Goal: Communication & Community: Ask a question

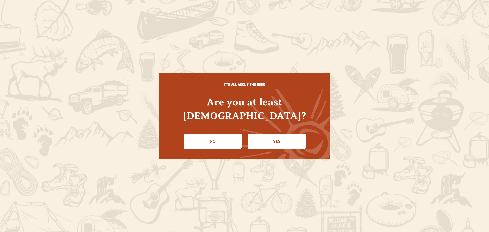
click at [272, 138] on link "Yes" at bounding box center [276, 141] width 58 height 15
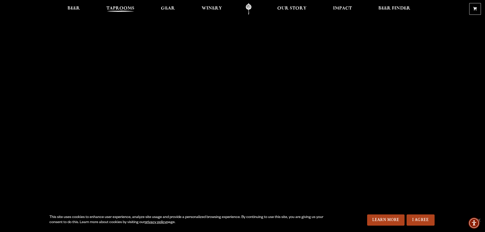
click at [122, 10] on span "Taprooms" at bounding box center [120, 8] width 28 height 4
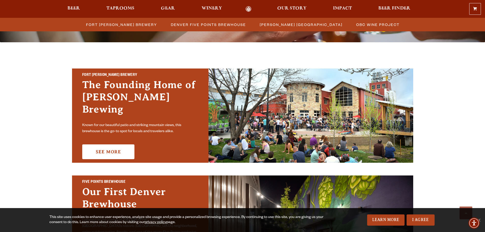
scroll to position [102, 0]
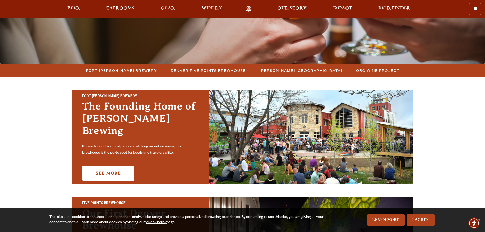
click at [130, 70] on span "Fort [PERSON_NAME] Brewery" at bounding box center [121, 70] width 71 height 7
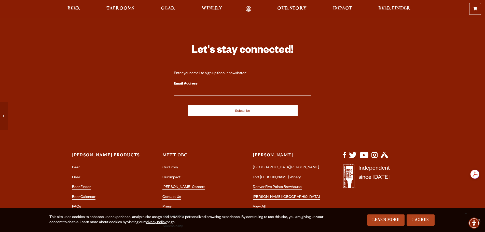
scroll to position [2216, 0]
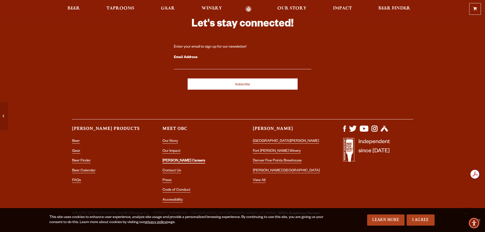
click at [166, 159] on link "[PERSON_NAME] Careers" at bounding box center [183, 161] width 43 height 5
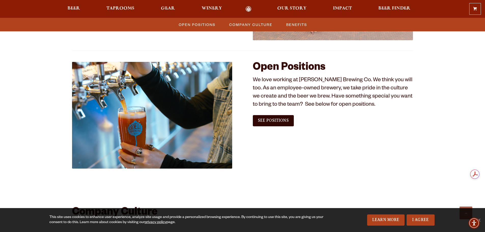
scroll to position [280, 0]
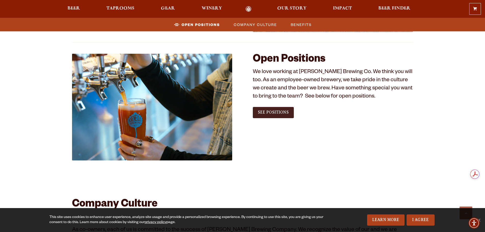
click at [281, 115] on link "See Positions" at bounding box center [273, 112] width 41 height 11
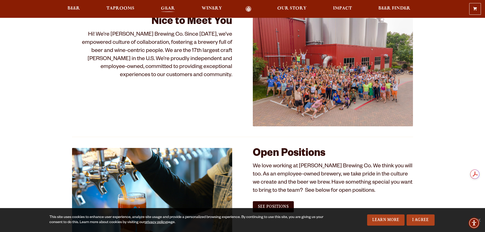
scroll to position [102, 0]
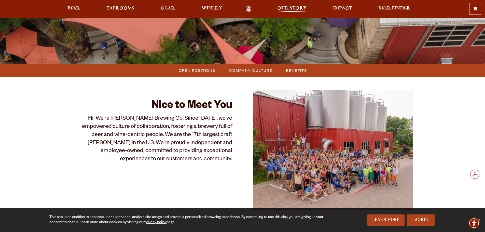
click at [290, 7] on span "Our Story" at bounding box center [291, 8] width 29 height 4
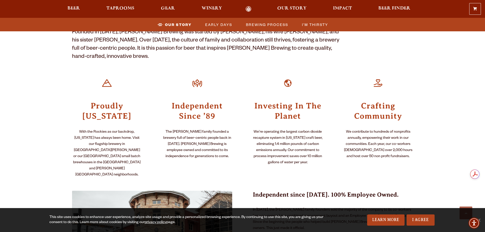
scroll to position [204, 0]
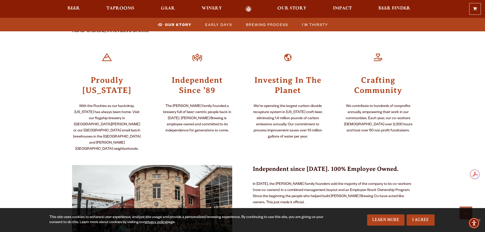
click at [246, 10] on link "Odell Home" at bounding box center [248, 9] width 19 height 6
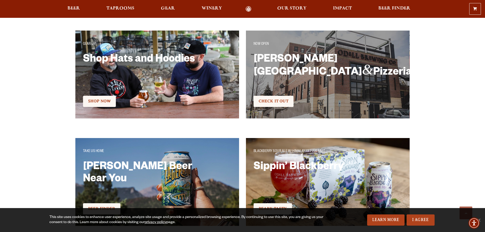
scroll to position [916, 0]
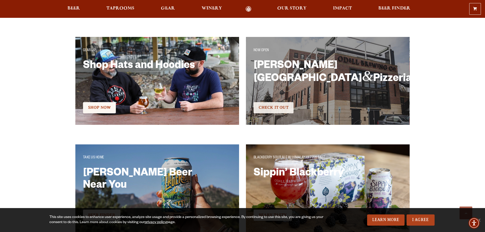
click at [272, 106] on span "Check It Out" at bounding box center [274, 107] width 30 height 5
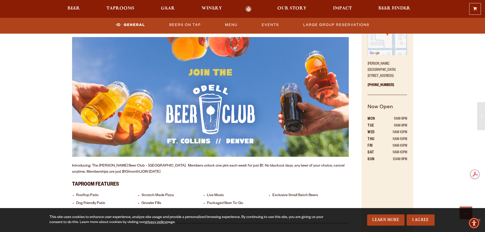
scroll to position [305, 0]
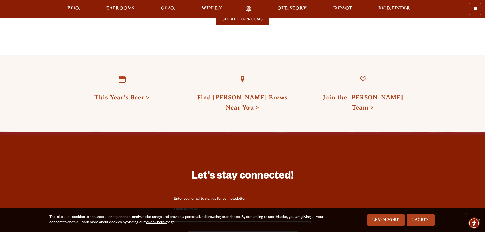
scroll to position [1348, 0]
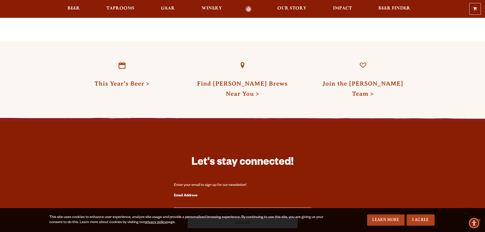
click at [247, 7] on link "Odell Home" at bounding box center [248, 9] width 19 height 6
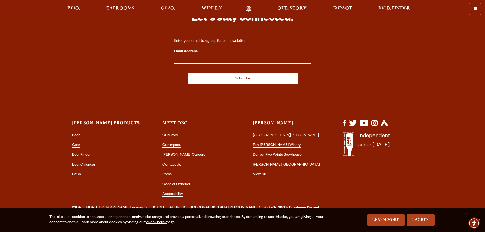
scroll to position [1494, 0]
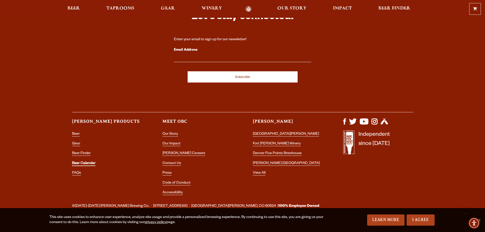
click at [79, 161] on link "Beer Calendar" at bounding box center [83, 163] width 23 height 5
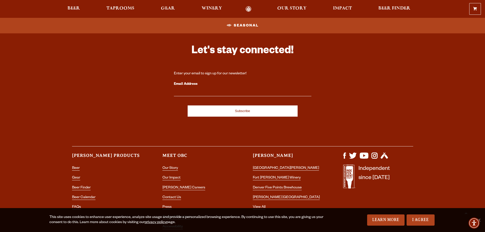
scroll to position [703, 0]
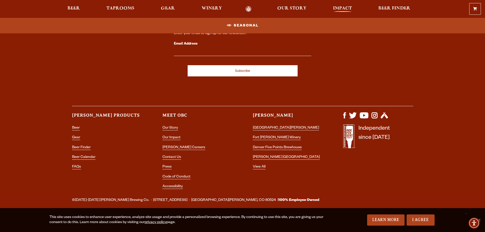
click at [345, 7] on span "Impact" at bounding box center [342, 8] width 19 height 4
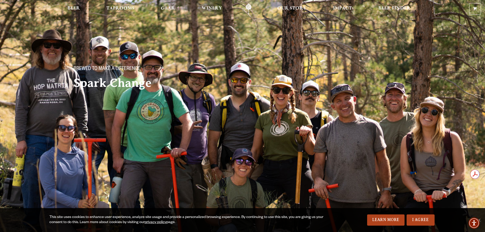
click at [250, 7] on link "Odell Home" at bounding box center [248, 8] width 19 height 11
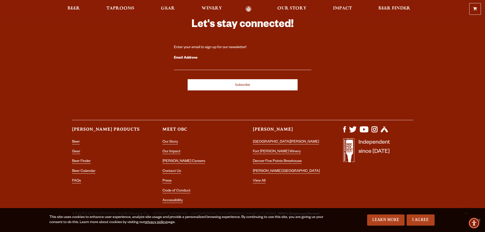
scroll to position [1494, 0]
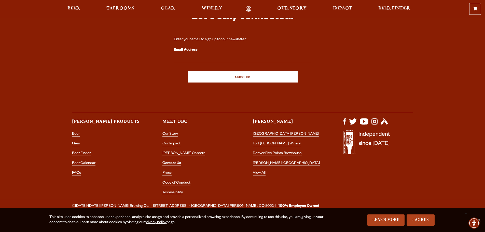
click at [172, 161] on link "Contact Us" at bounding box center [171, 163] width 19 height 5
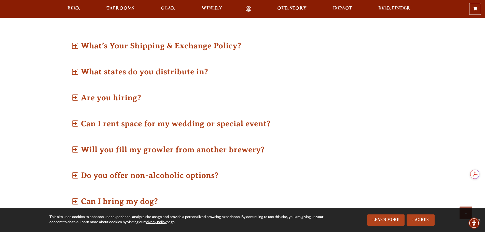
scroll to position [229, 0]
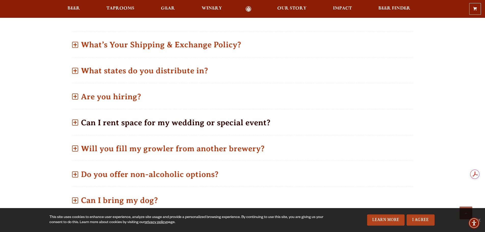
click at [189, 124] on p "Can I rent space for my wedding or special event?" at bounding box center [242, 122] width 341 height 18
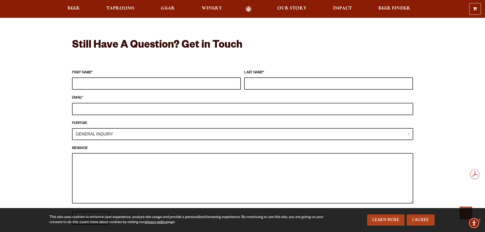
scroll to position [483, 0]
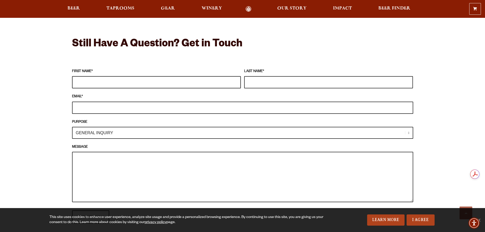
click at [122, 78] on input "FIRST NAME *" at bounding box center [156, 82] width 169 height 12
type input "Katie"
type input "Petersen"
type input "k"
type input "katiekasp@gmail.com"
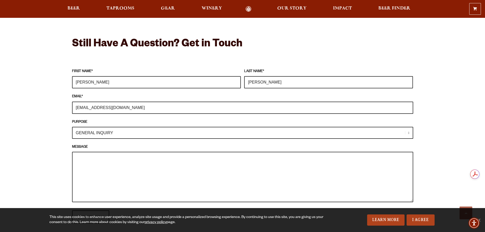
click at [152, 127] on select "GENERAL INQUIRY TAPROOM / BREWERY WINERY BOOK A TOUR MEDIA INQUIRY GEAR SHOP OD…" at bounding box center [242, 133] width 341 height 12
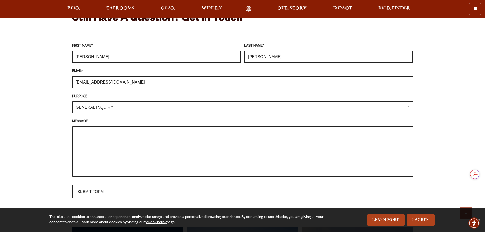
click at [131, 110] on select "GENERAL INQUIRY TAPROOM / BREWERY WINERY BOOK A TOUR MEDIA INQUIRY GEAR SHOP OD…" at bounding box center [242, 107] width 341 height 12
select select "TAPROOM / BREWERY"
click at [72, 101] on select "GENERAL INQUIRY TAPROOM / BREWERY WINERY BOOK A TOUR MEDIA INQUIRY GEAR SHOP OD…" at bounding box center [242, 107] width 341 height 12
click at [80, 139] on textarea "MESSAGE" at bounding box center [242, 151] width 341 height 50
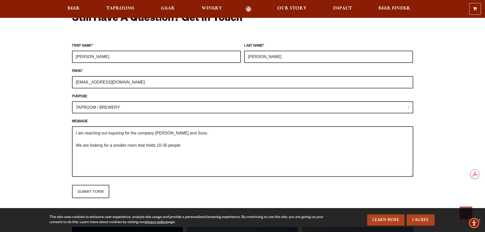
click at [160, 146] on textarea "I am reaching out inquiring for the company Pete Lien and Sons. We are looking …" at bounding box center [242, 151] width 341 height 50
click at [193, 149] on textarea "I am reaching out inquiring for the company Pete Lien and Sons. We are looking …" at bounding box center [242, 151] width 341 height 50
drag, startPoint x: 208, startPoint y: 139, endPoint x: 204, endPoint y: 145, distance: 7.2
click at [208, 139] on textarea "I am reaching out inquiring for the company Pete Lien and Sons. We are looking …" at bounding box center [242, 151] width 341 height 50
click at [204, 145] on textarea "I am reaching out inquiring for the company Pete Lien and Sons. We are looking …" at bounding box center [242, 151] width 341 height 50
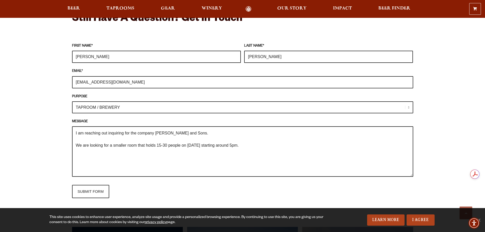
click at [266, 144] on textarea "I am reaching out inquiring for the company Pete Lien and Sons. We are looking …" at bounding box center [242, 151] width 341 height 50
click at [198, 131] on textarea "I am reaching out inquiring for the company Pete Lien and Sons. We are looking …" at bounding box center [242, 151] width 341 height 50
click at [139, 145] on textarea "I am reaching out inquiring for the company Pete Lien and Sons. We are looking …" at bounding box center [242, 151] width 341 height 50
click at [322, 149] on textarea "I am reaching out inquiring for the company Pete Lien and Sons. We are looking …" at bounding box center [242, 151] width 341 height 50
click at [130, 162] on textarea "I am reaching out inquiring for the company Pete Lien and Sons. We are looking …" at bounding box center [242, 151] width 341 height 50
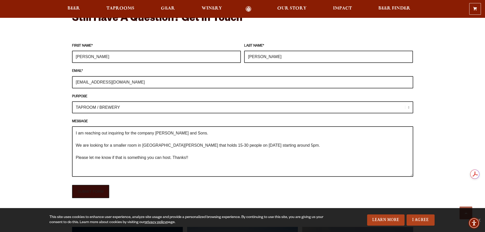
type textarea "I am reaching out inquiring for the company Pete Lien and Sons. We are looking …"
click at [89, 187] on input "SUBMIT FORM" at bounding box center [90, 191] width 37 height 13
type input "Sending"
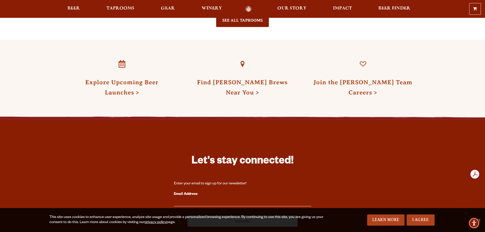
scroll to position [882, 0]
